Goal: Navigation & Orientation: Find specific page/section

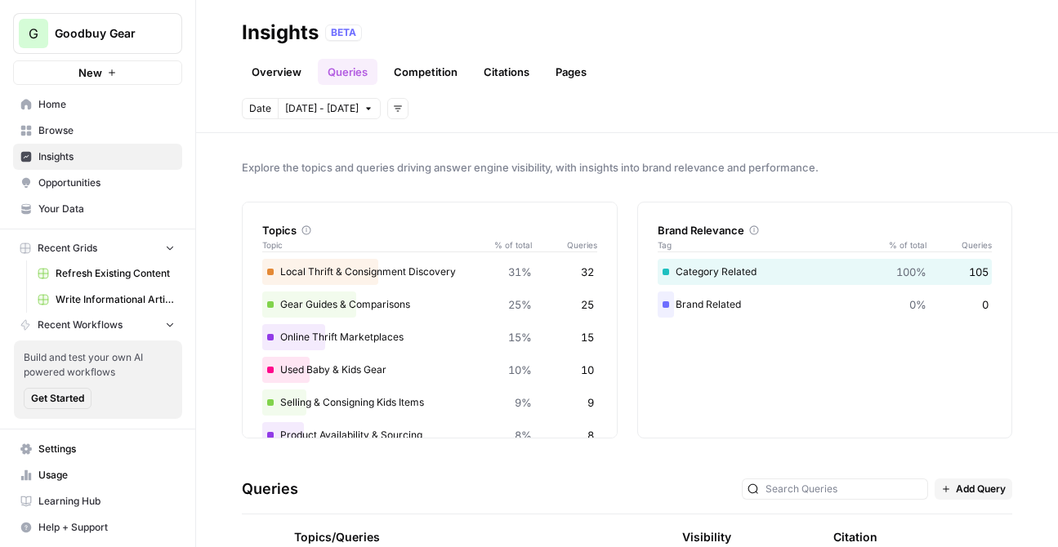
click at [118, 300] on span "Write Informational Article" at bounding box center [115, 299] width 119 height 15
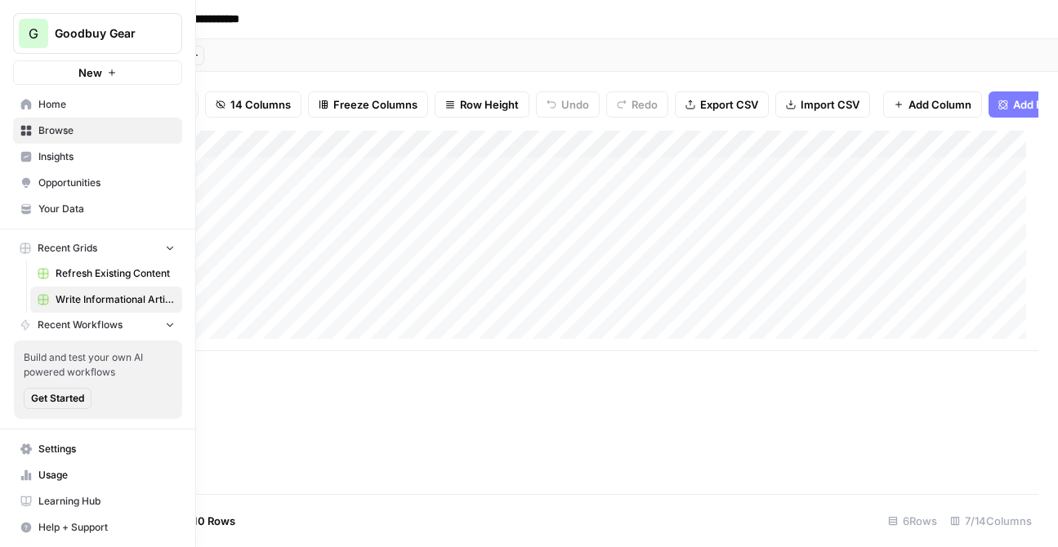
click at [56, 159] on span "Insights" at bounding box center [106, 156] width 136 height 15
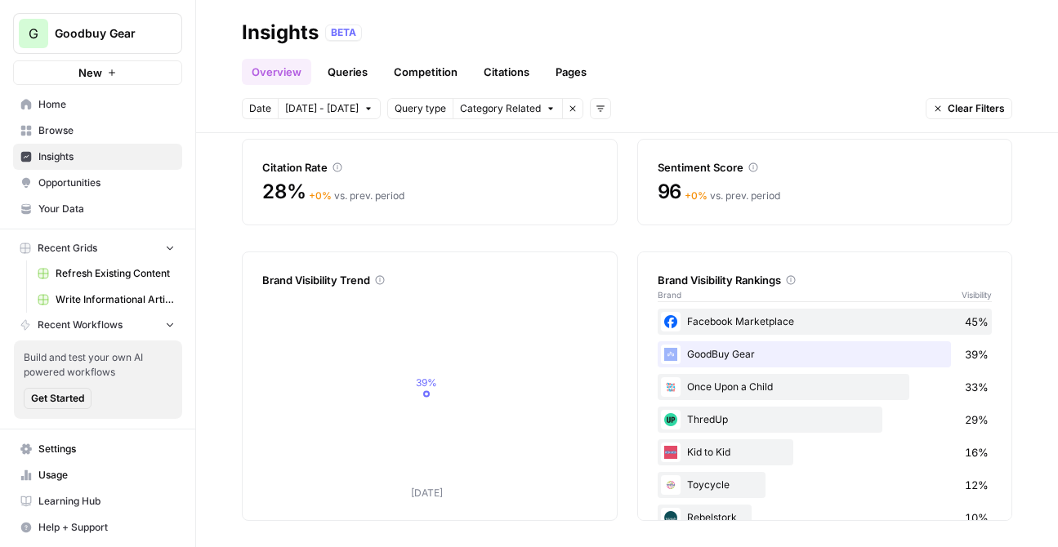
click at [355, 73] on link "Queries" at bounding box center [348, 72] width 60 height 26
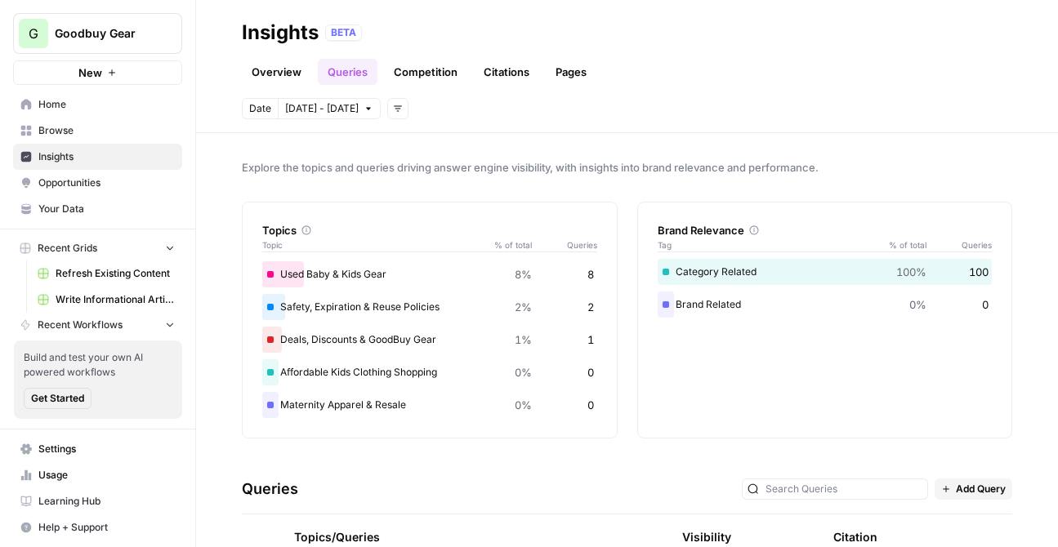
click at [438, 72] on link "Competition" at bounding box center [425, 72] width 83 height 26
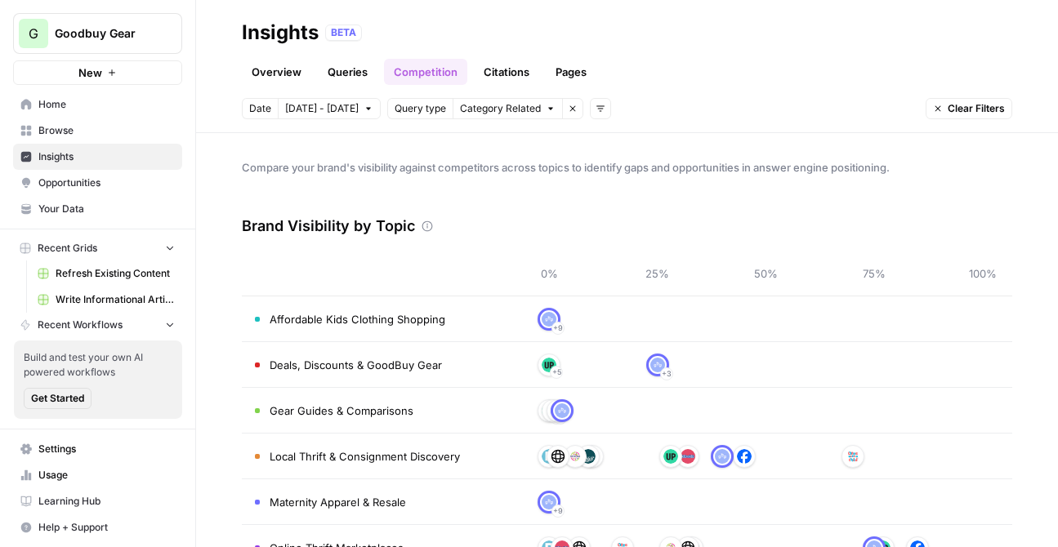
click at [507, 74] on link "Citations" at bounding box center [506, 72] width 65 height 26
